Goal: Task Accomplishment & Management: Use online tool/utility

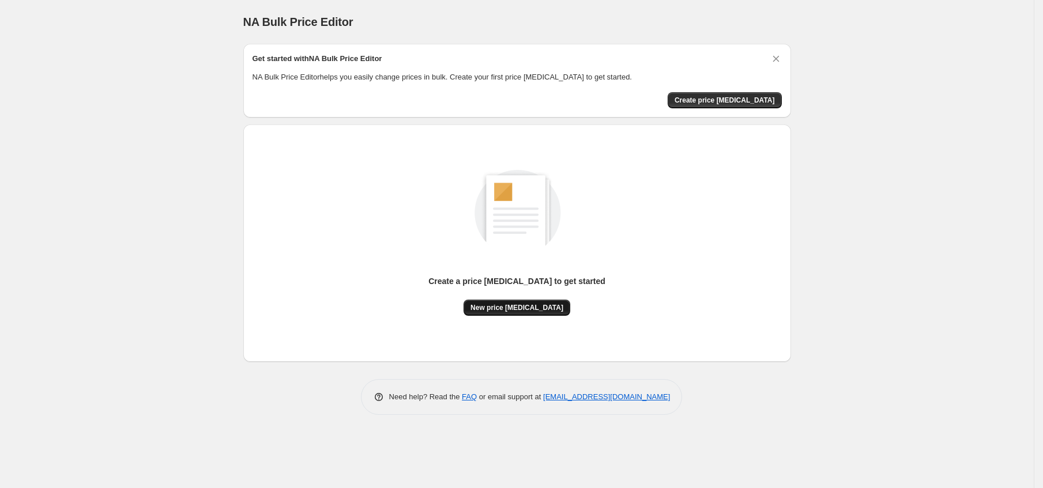
click at [510, 315] on button "New price change job" at bounding box center [516, 308] width 107 height 16
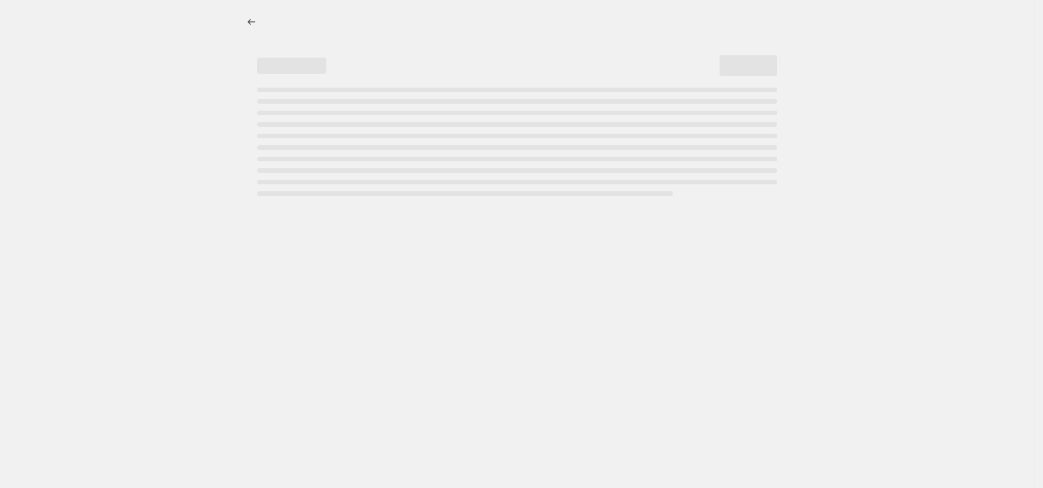
select select "percentage"
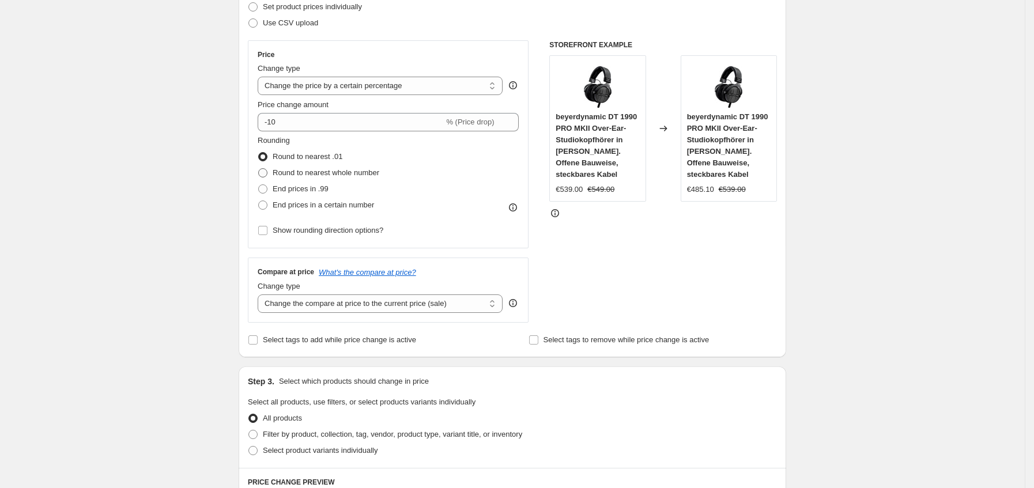
scroll to position [173, 0]
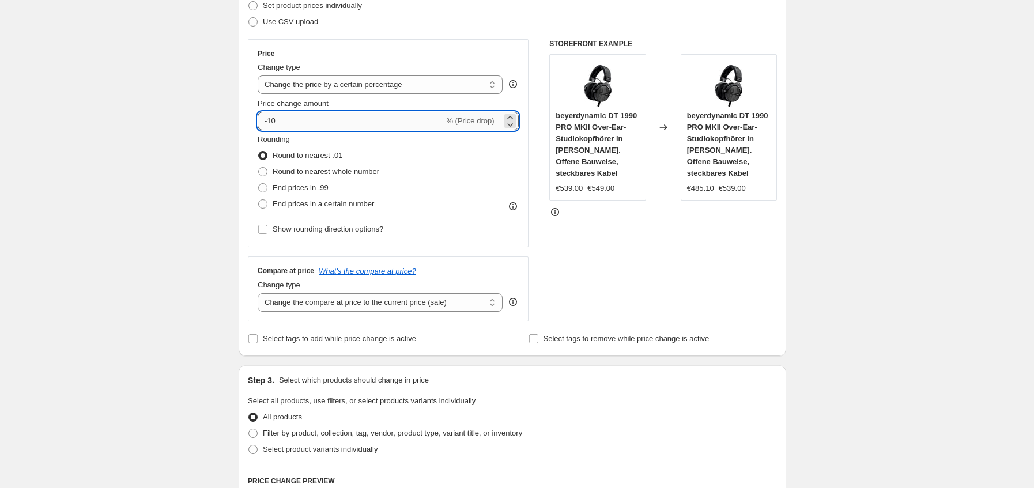
click at [327, 124] on input "-10" at bounding box center [351, 121] width 186 height 18
type input "-1"
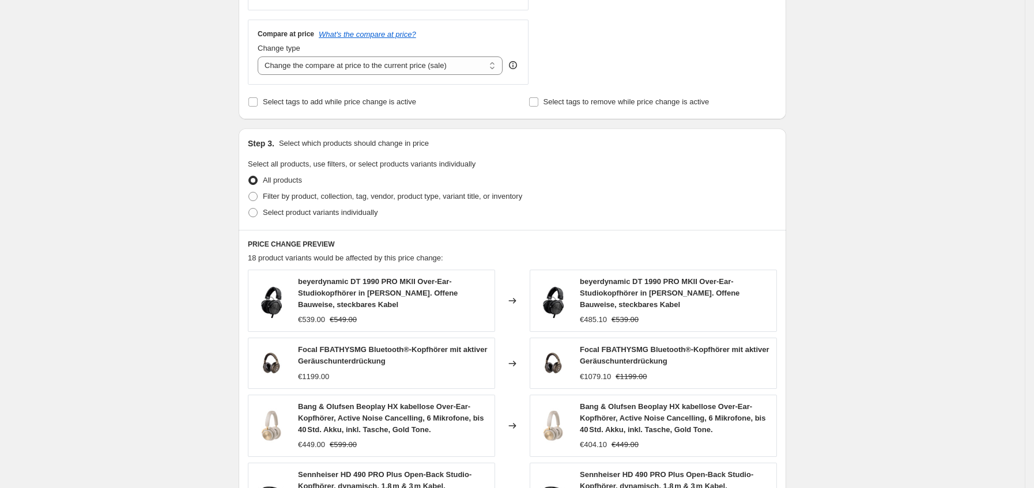
scroll to position [744, 0]
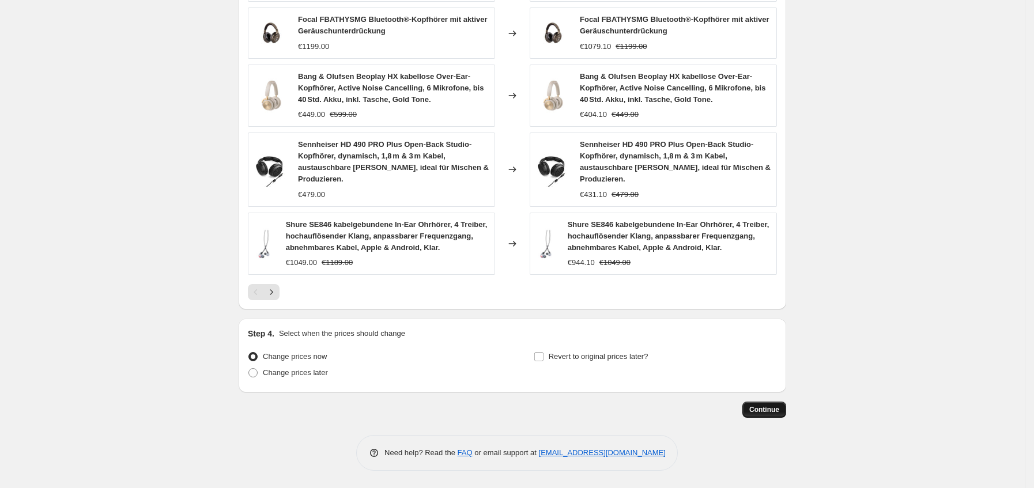
type input "-35"
click at [775, 408] on span "Continue" at bounding box center [764, 409] width 30 height 9
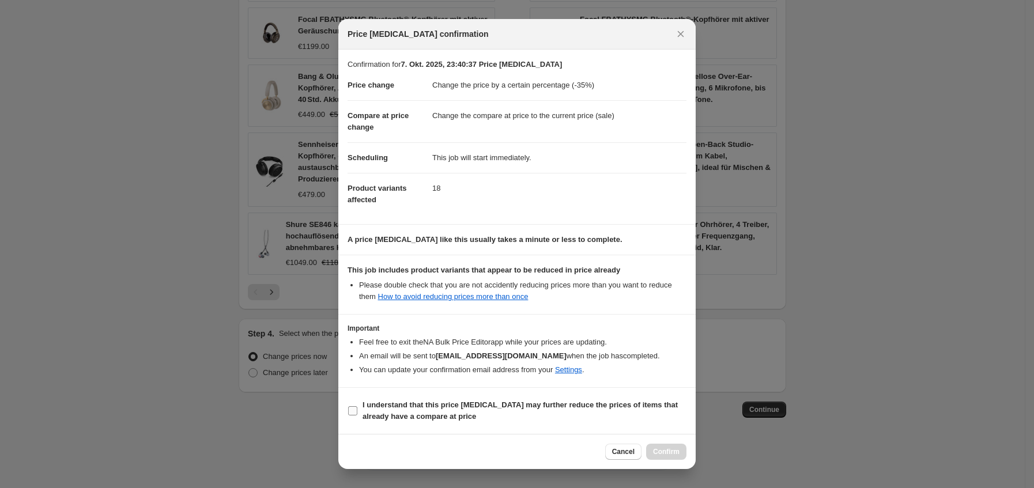
click at [379, 419] on b "I understand that this price change job may further reduce the prices of items …" at bounding box center [520, 411] width 315 height 20
click at [414, 391] on section "I understand that this price change job may further reduce the prices of items …" at bounding box center [516, 411] width 357 height 46
click at [448, 406] on b "I understand that this price change job may further reduce the prices of items …" at bounding box center [520, 411] width 315 height 20
click at [357, 406] on input "I understand that this price change job may further reduce the prices of items …" at bounding box center [352, 410] width 9 height 9
checkbox input "true"
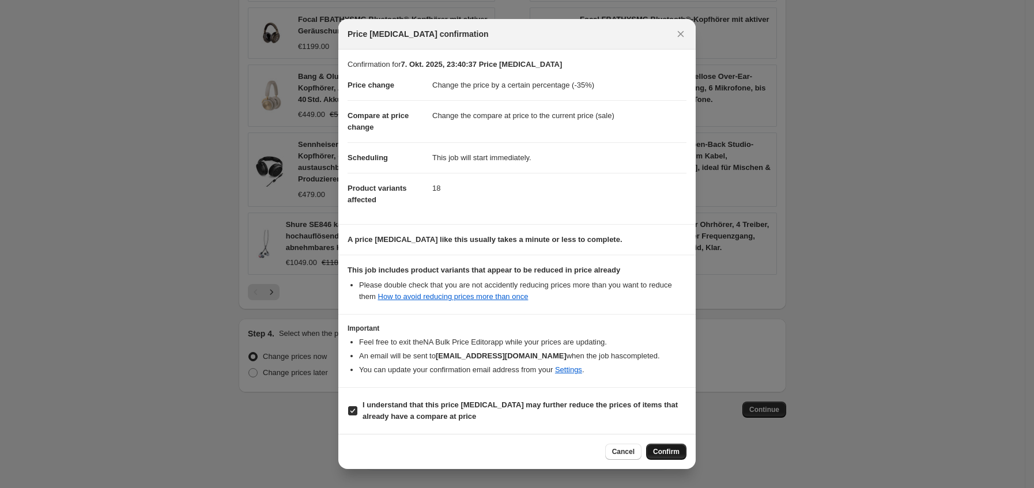
drag, startPoint x: 668, startPoint y: 451, endPoint x: 665, endPoint y: 420, distance: 30.7
click at [668, 450] on span "Confirm" at bounding box center [666, 451] width 27 height 9
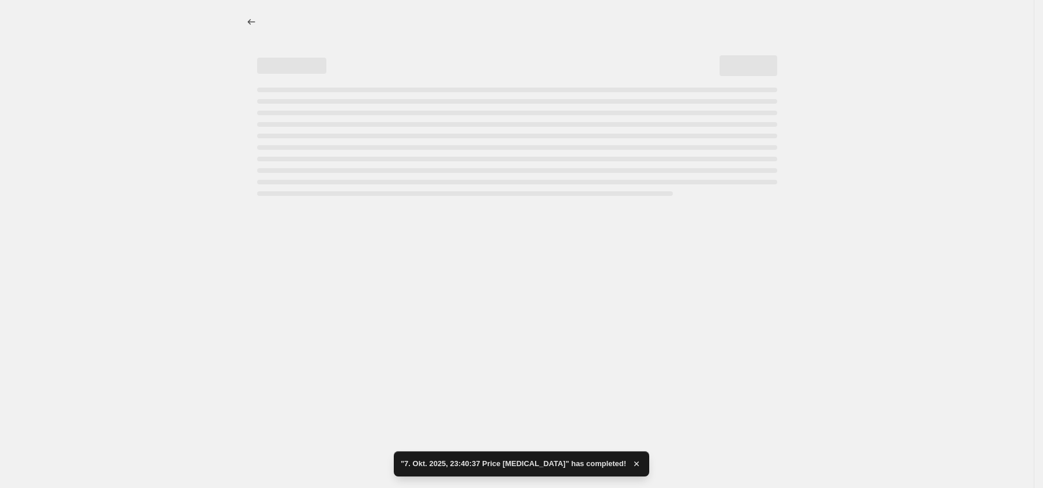
select select "percentage"
